Goal: Task Accomplishment & Management: Use online tool/utility

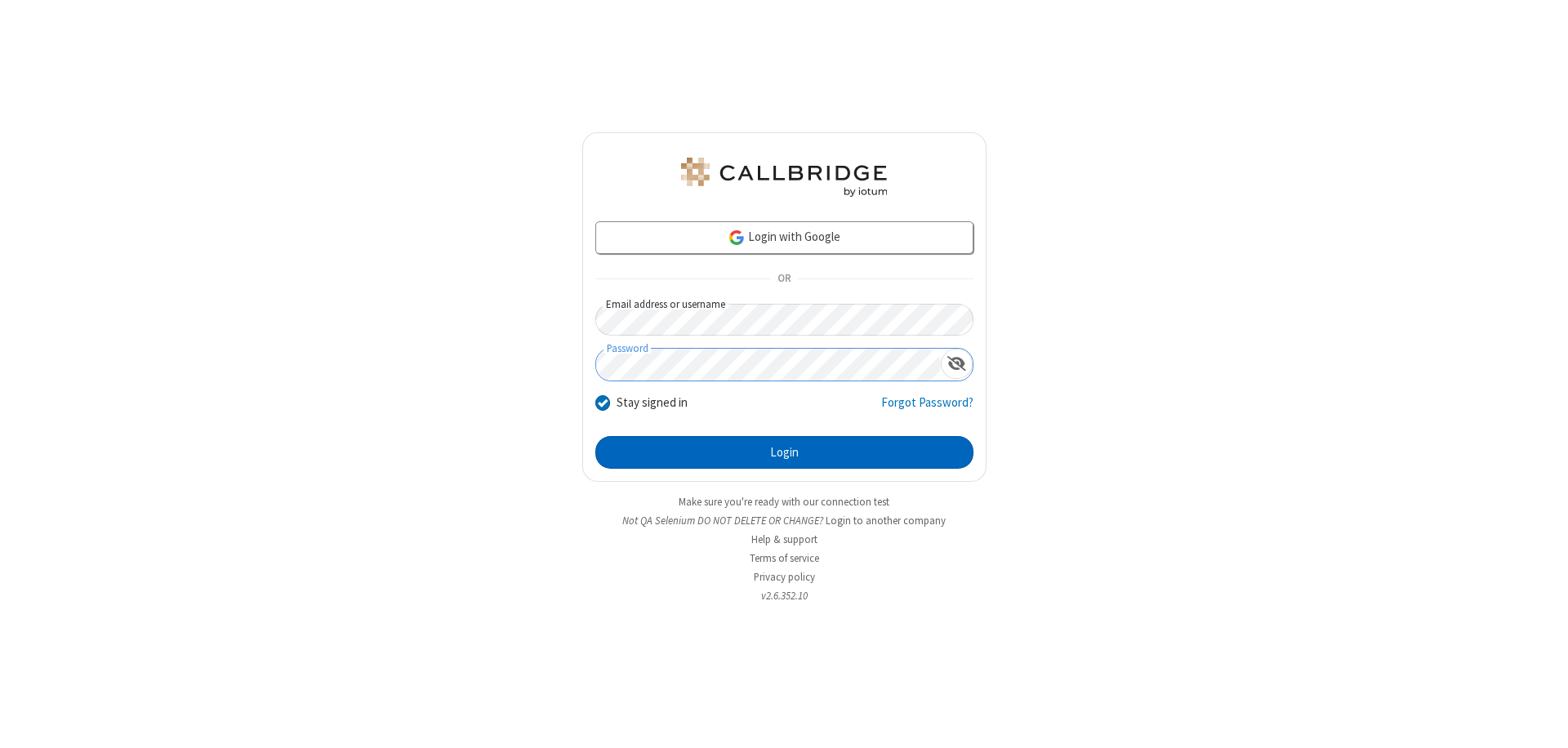
click at [784, 453] on button "Login" at bounding box center [784, 452] width 378 height 33
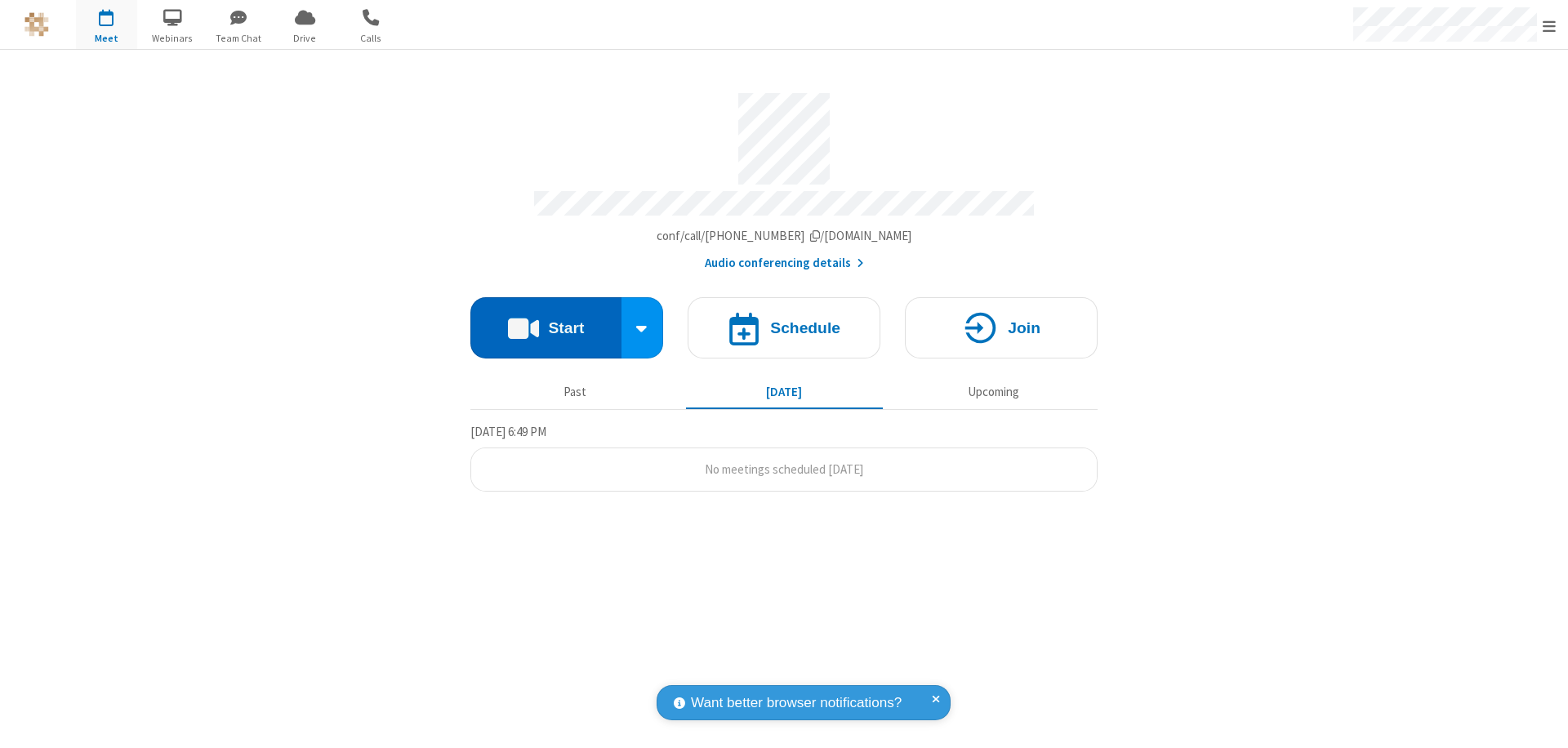
click at [546, 320] on button "Start" at bounding box center [546, 327] width 151 height 61
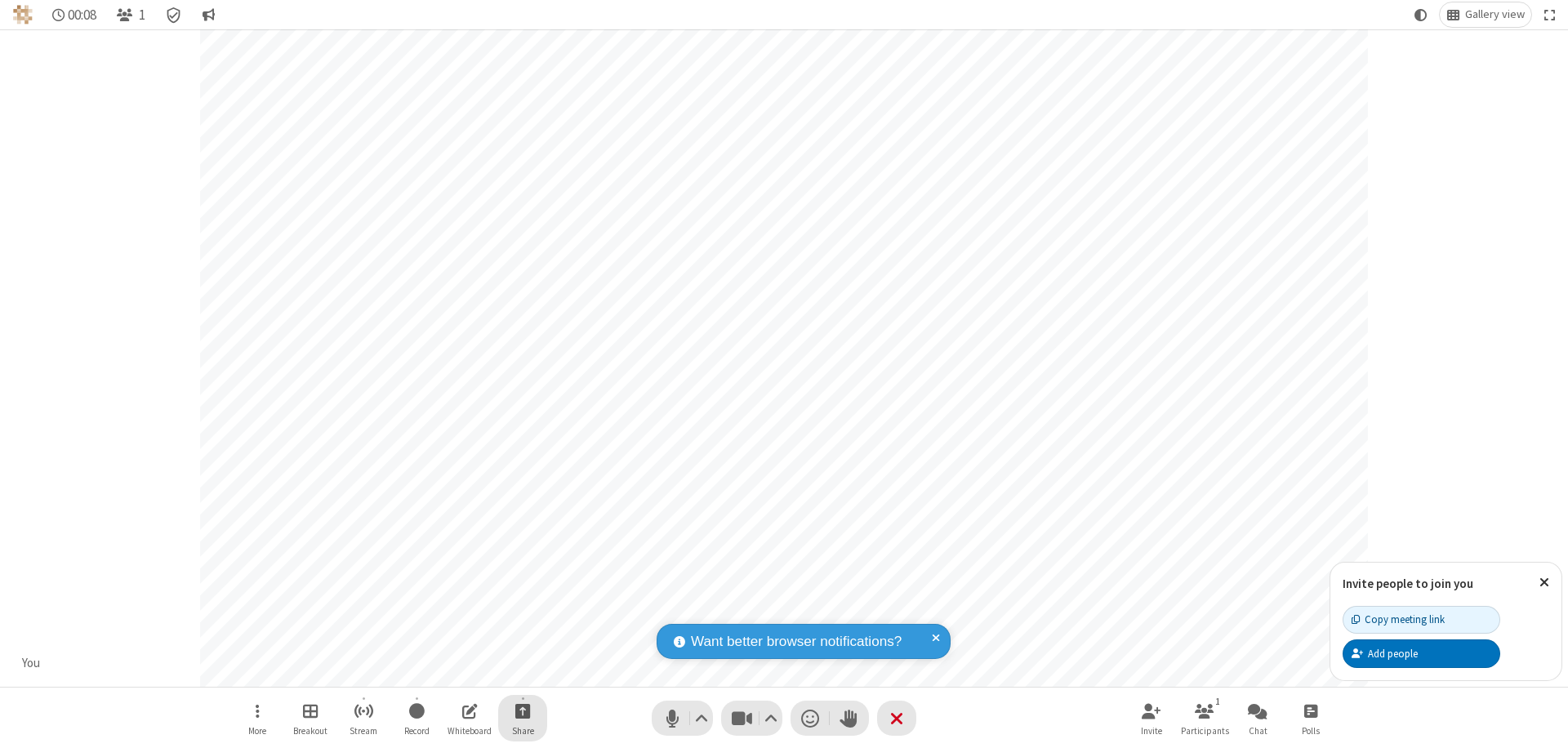
click at [523, 711] on span "Start sharing" at bounding box center [523, 711] width 15 height 20
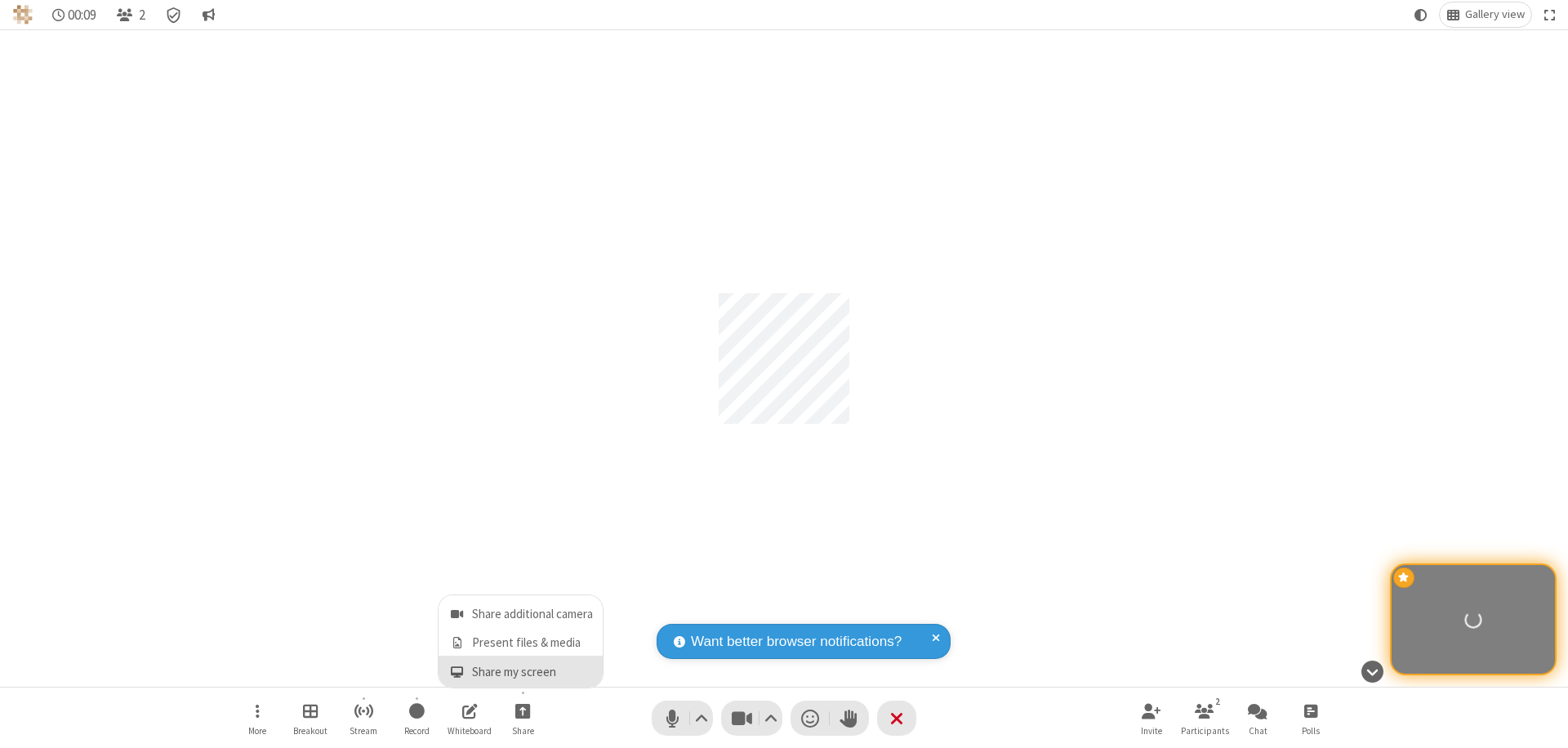
click at [457, 671] on span "Share my screen" at bounding box center [457, 673] width 19 height 14
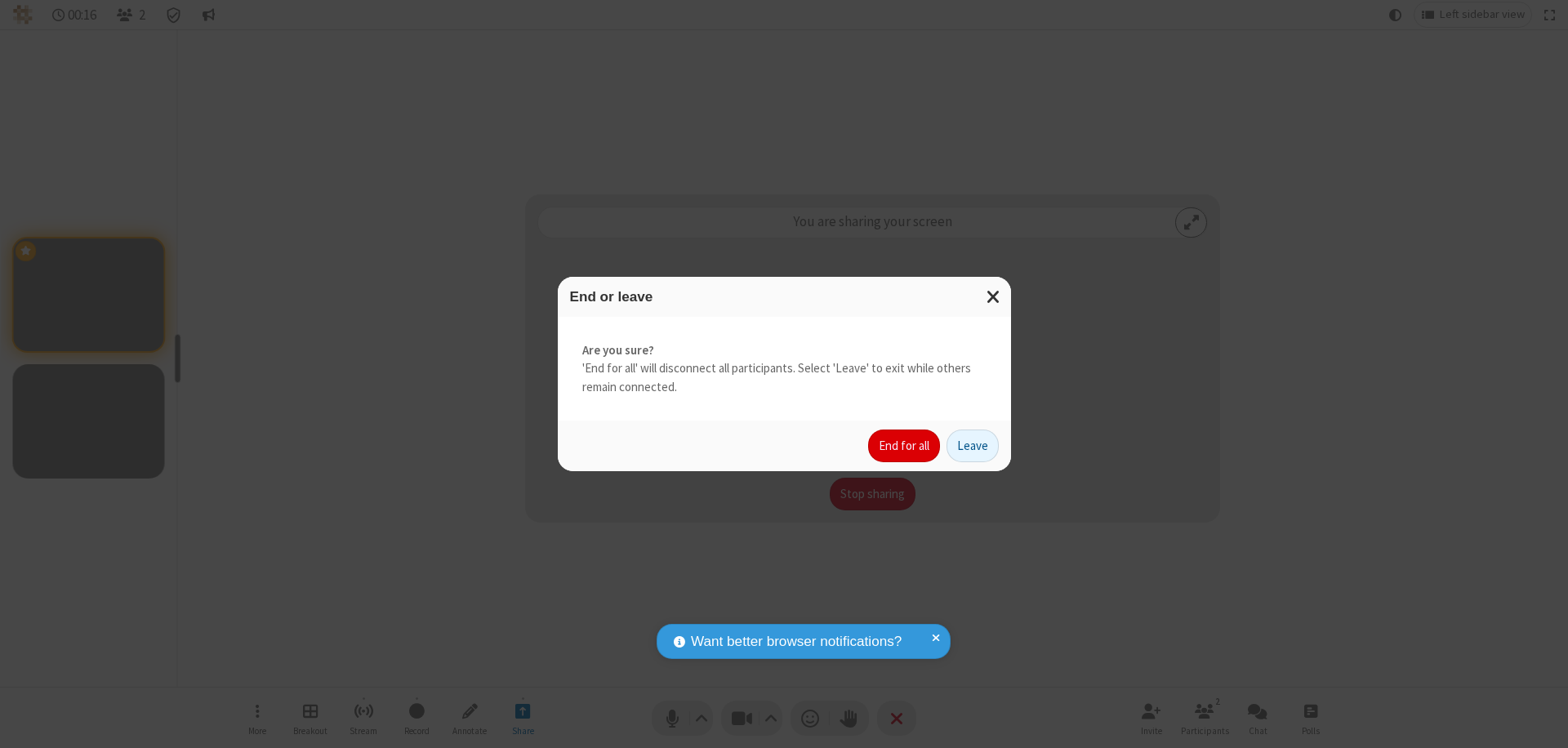
click at [905, 446] on button "End for all" at bounding box center [904, 446] width 72 height 33
